Goal: Find specific page/section: Find specific page/section

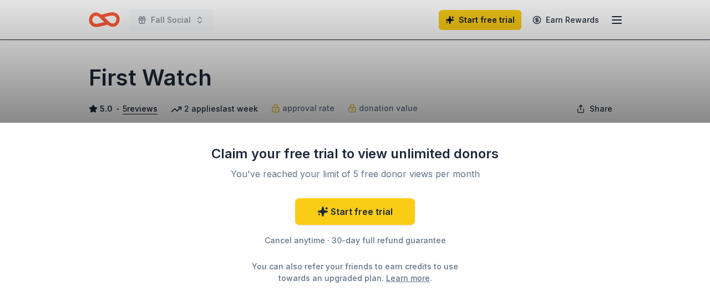
click at [426, 46] on div "Claim your free trial to view unlimited donors You've reached your limit of 5 f…" at bounding box center [355, 153] width 710 height 306
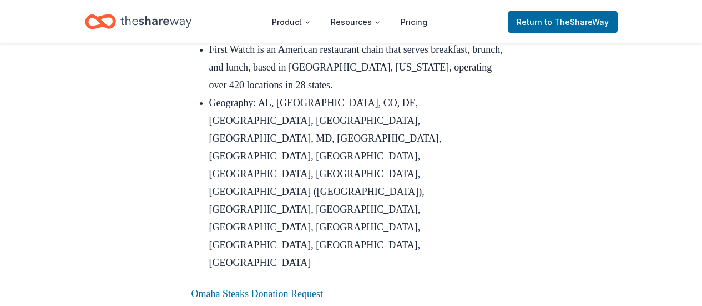
scroll to position [1069, 0]
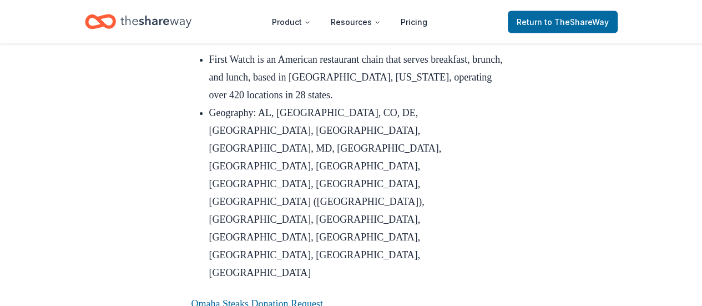
click at [269, 34] on link "First Watch Donation Request" at bounding box center [251, 28] width 120 height 11
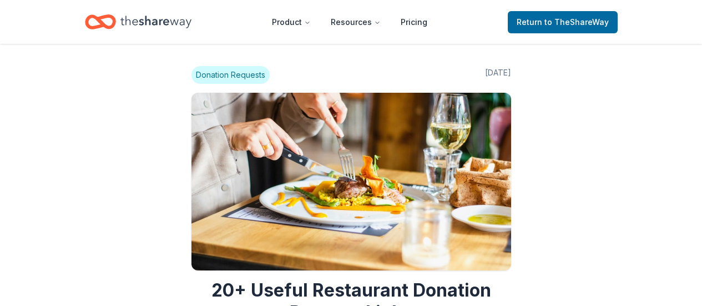
scroll to position [1069, 0]
